Goal: Task Accomplishment & Management: Use online tool/utility

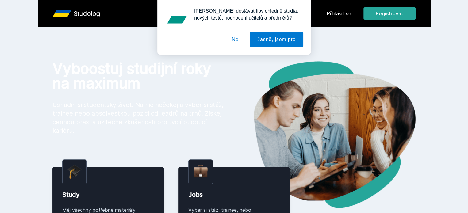
click at [385, 14] on div "[PERSON_NAME] dostávat tipy ohledně studia, nových testů, hodnocení učitelů a p…" at bounding box center [234, 27] width 468 height 55
click at [237, 38] on button "Ne" at bounding box center [235, 39] width 22 height 15
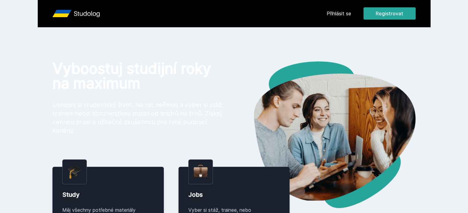
click at [351, 12] on link "Přihlásit se" at bounding box center [338, 13] width 25 height 7
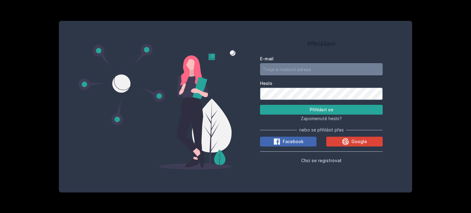
click at [292, 66] on input "E-mail" at bounding box center [321, 69] width 123 height 12
click at [260, 105] on button "Přihlásit se" at bounding box center [321, 110] width 123 height 10
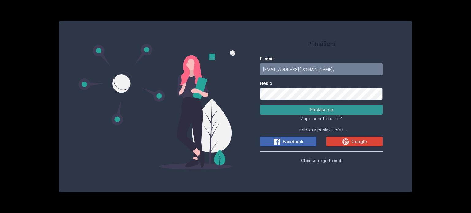
click at [319, 113] on button "Přihlásit se" at bounding box center [321, 110] width 123 height 10
click at [315, 71] on input "[EMAIL_ADDRESS][DOMAIN_NAME];" at bounding box center [321, 69] width 123 height 12
type input "[EMAIL_ADDRESS][DOMAIN_NAME]"
click at [359, 43] on h1 "Přihlášení" at bounding box center [321, 43] width 123 height 9
click at [343, 110] on button "Přihlásit se" at bounding box center [321, 110] width 123 height 10
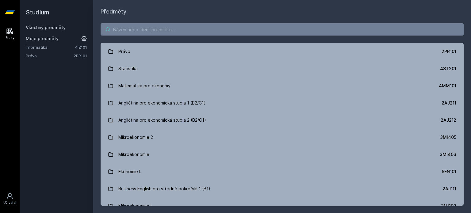
click at [154, 34] on input "search" at bounding box center [281, 29] width 363 height 12
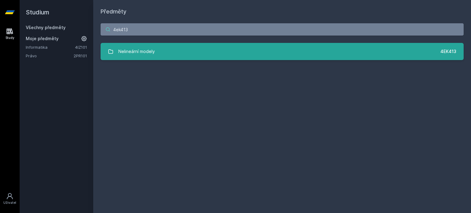
type input "4ek413"
click at [148, 56] on div "Nelineární modely" at bounding box center [136, 51] width 36 height 12
